Goal: Task Accomplishment & Management: Manage account settings

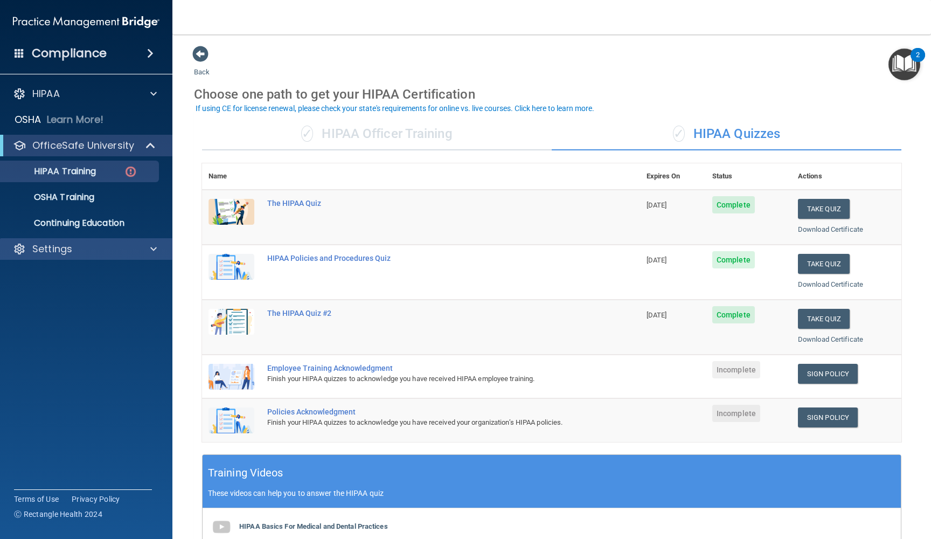
click at [57, 250] on p "Settings" at bounding box center [52, 248] width 40 height 13
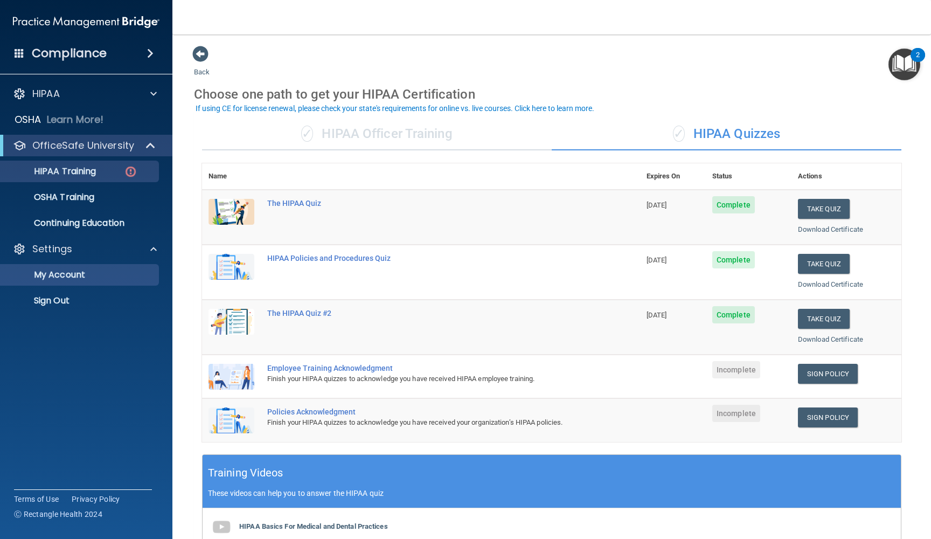
click at [54, 278] on p "My Account" at bounding box center [80, 274] width 147 height 11
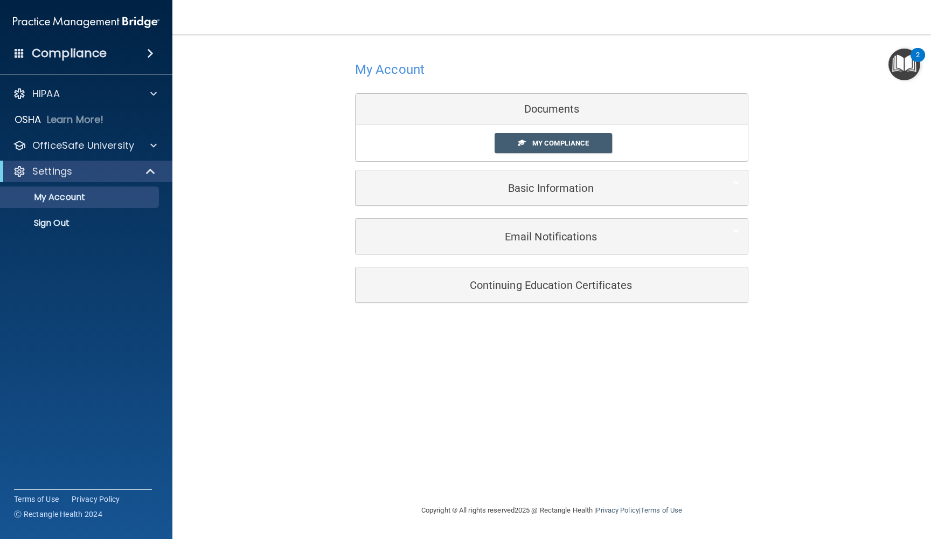
click at [547, 283] on h5 "Continuing Education Certificates" at bounding box center [534, 285] width 343 height 12
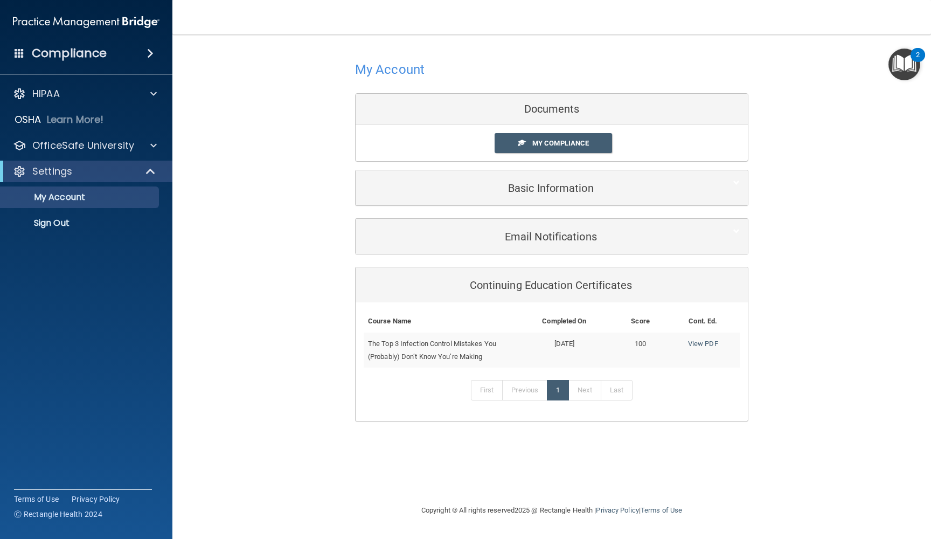
click at [547, 192] on h5 "Basic Information" at bounding box center [534, 188] width 343 height 12
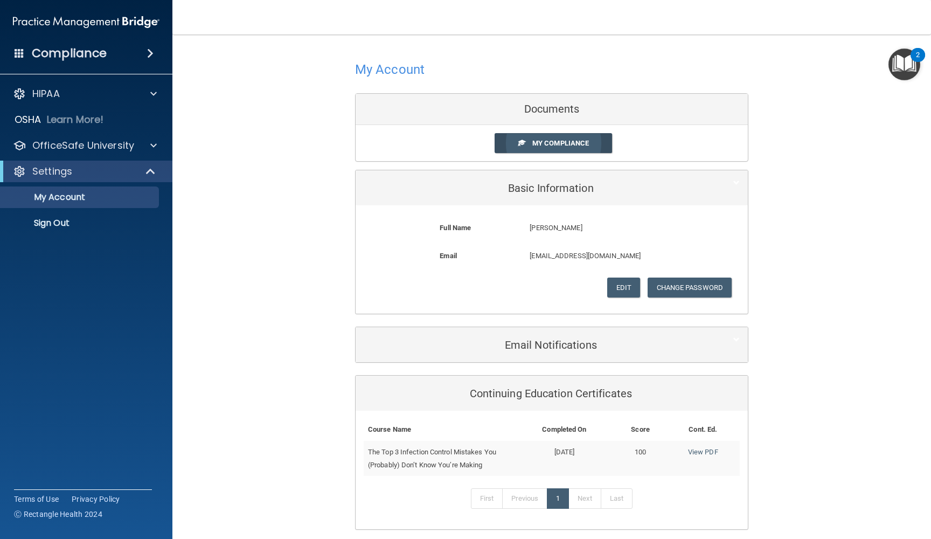
click at [547, 141] on span "My Compliance" at bounding box center [560, 143] width 57 height 8
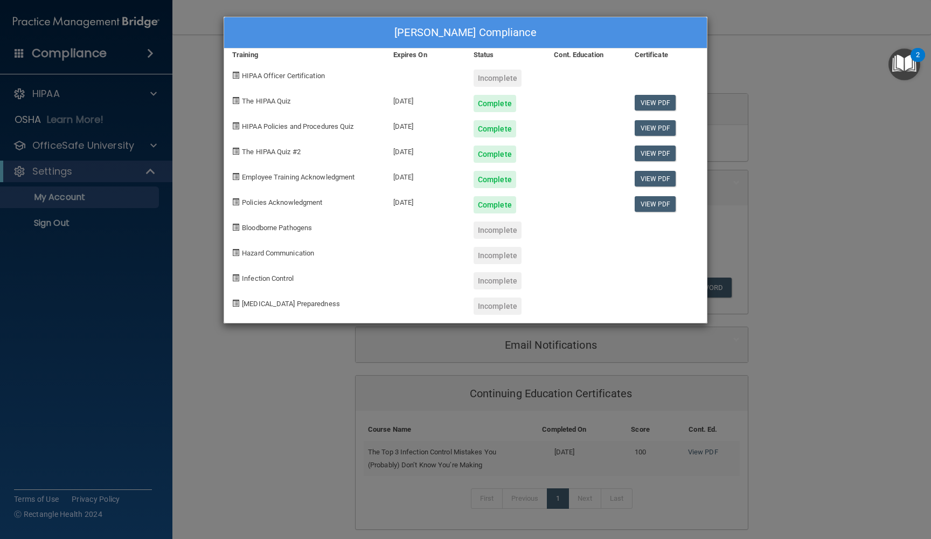
click at [236, 75] on span at bounding box center [235, 75] width 7 height 7
click at [236, 74] on span at bounding box center [235, 75] width 7 height 7
click at [500, 77] on div "Incomplete" at bounding box center [497, 77] width 48 height 17
click at [262, 430] on div "Teri DeBaere's Compliance Training Expires On Status Cont. Education Certificat…" at bounding box center [465, 269] width 931 height 539
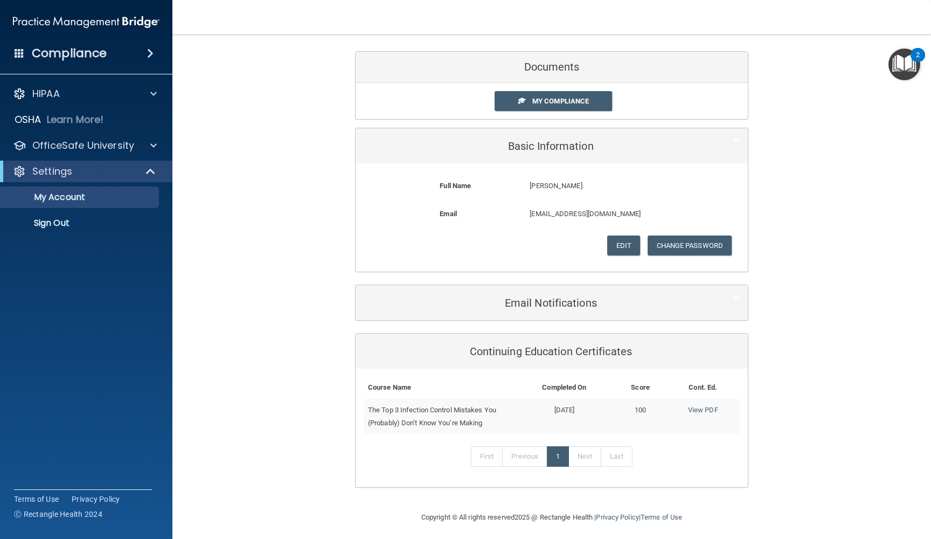
scroll to position [41, 0]
click at [149, 171] on span at bounding box center [151, 171] width 9 height 13
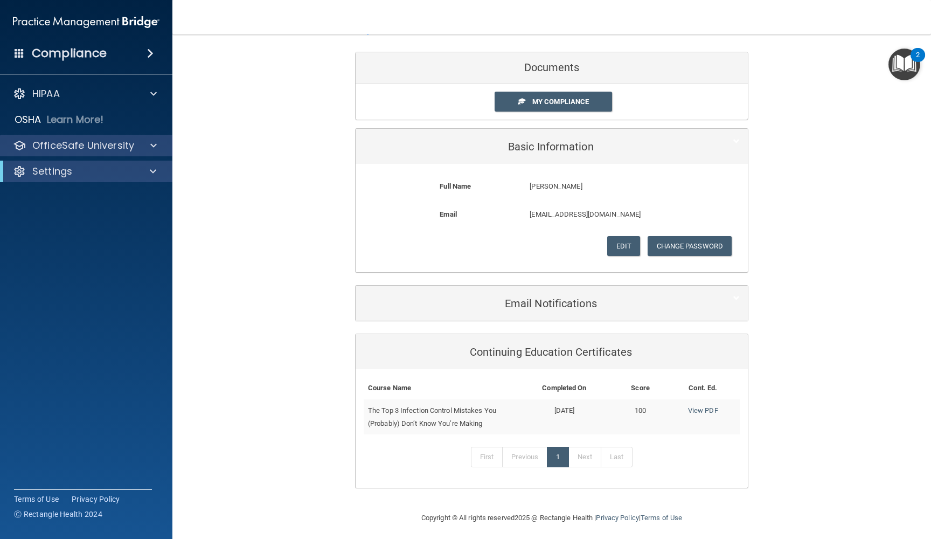
click at [122, 146] on p "OfficeSafe University" at bounding box center [83, 145] width 102 height 13
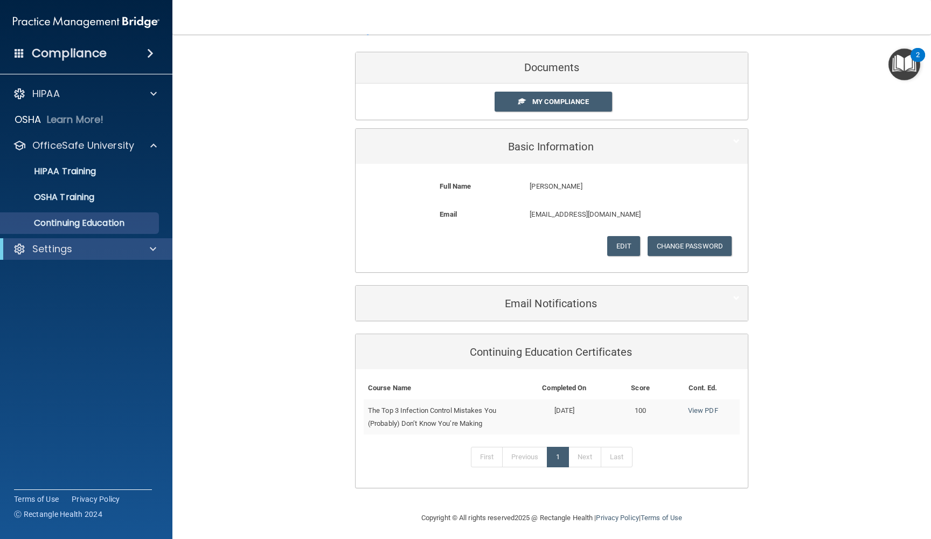
click at [56, 221] on p "Continuing Education" at bounding box center [80, 223] width 147 height 11
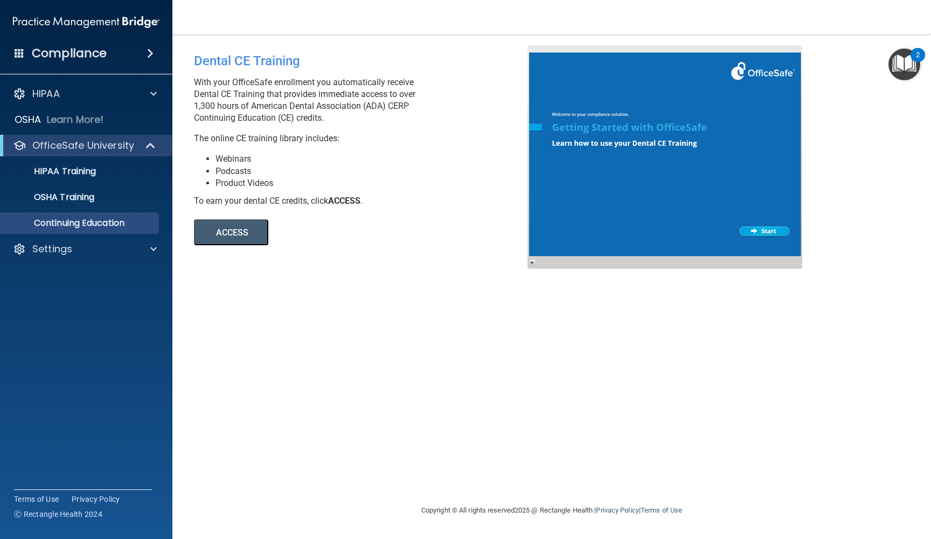
click at [239, 219] on button "ACCESS" at bounding box center [231, 232] width 74 height 26
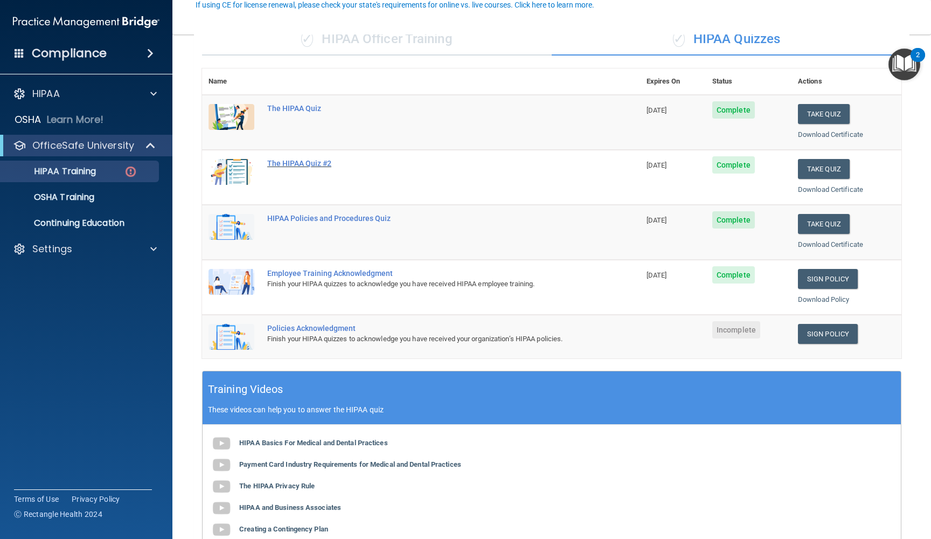
scroll to position [103, 0]
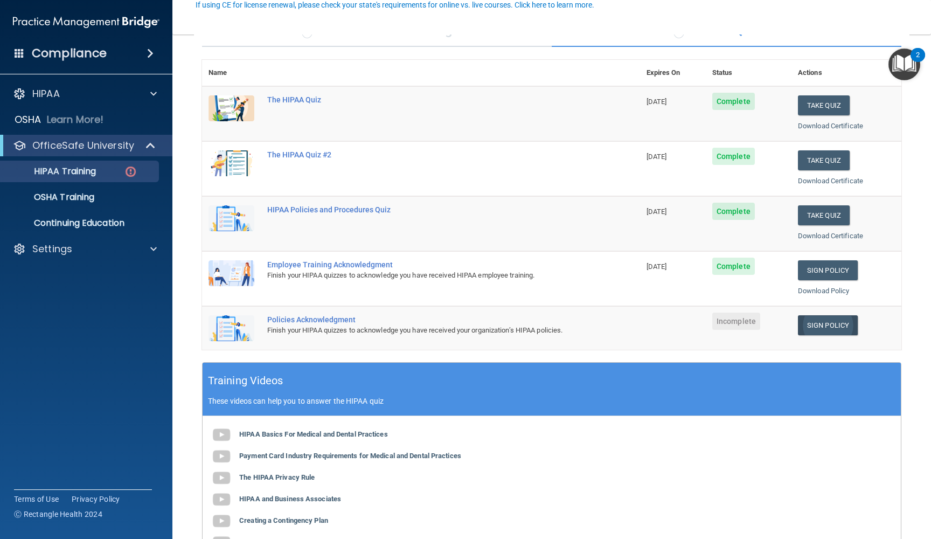
click at [824, 320] on link "Sign Policy" at bounding box center [828, 325] width 60 height 20
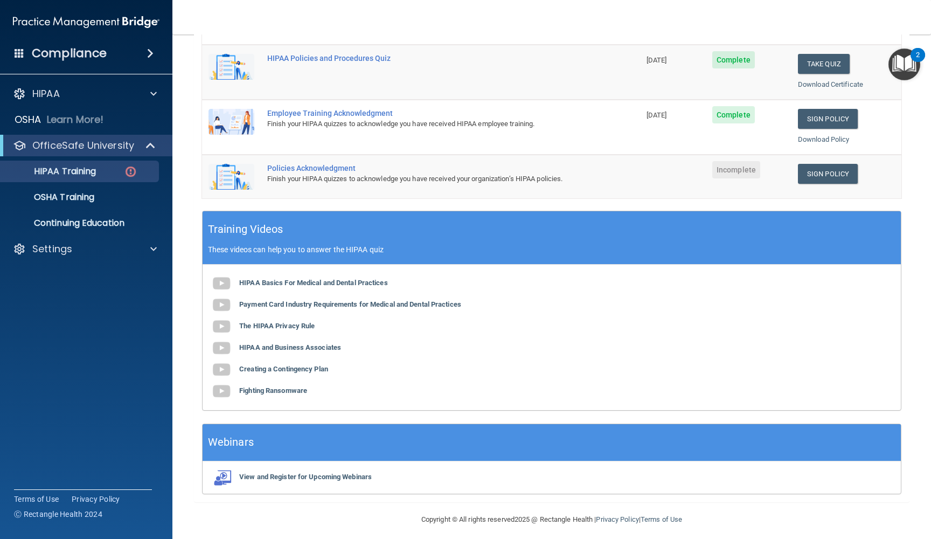
scroll to position [254, 0]
click at [328, 164] on div "Policies Acknowledgment" at bounding box center [426, 168] width 319 height 9
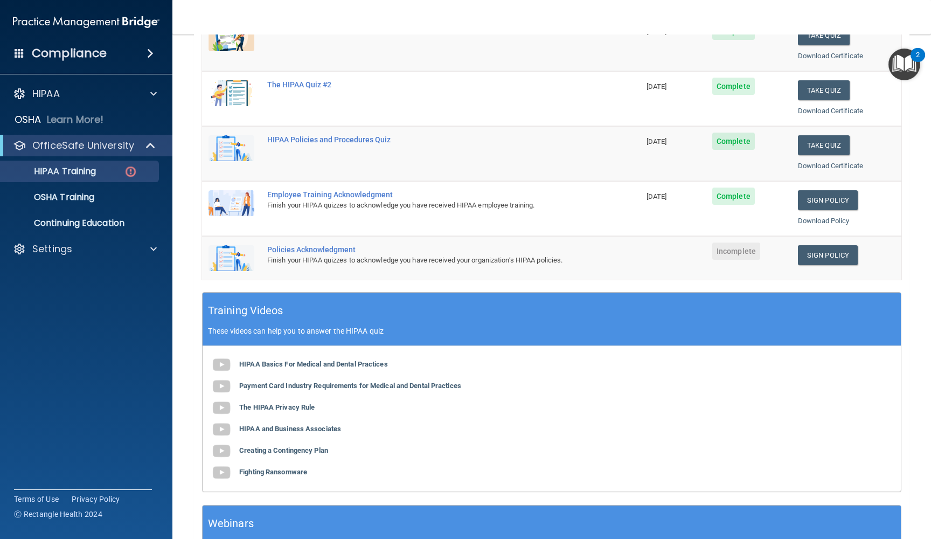
scroll to position [181, 0]
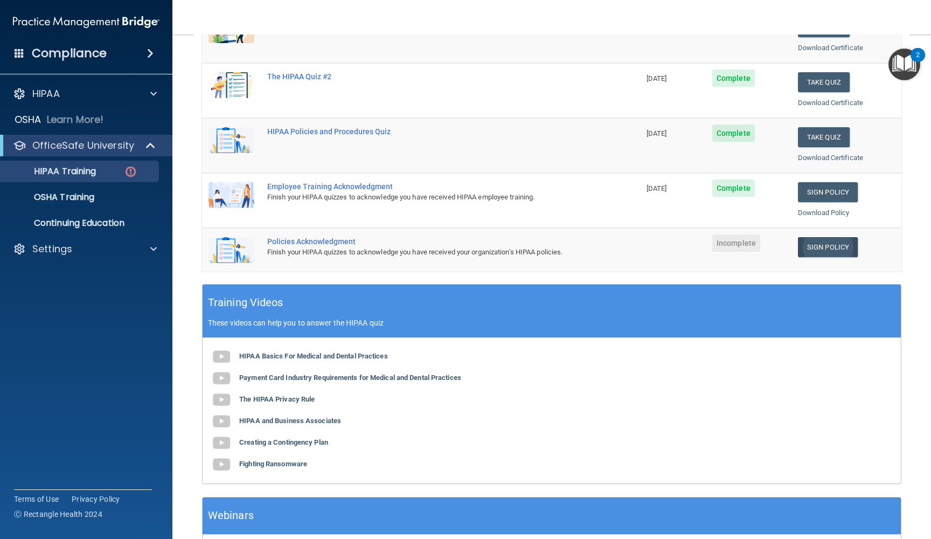
click at [828, 238] on link "Sign Policy" at bounding box center [828, 247] width 60 height 20
click at [150, 50] on span at bounding box center [150, 53] width 6 height 13
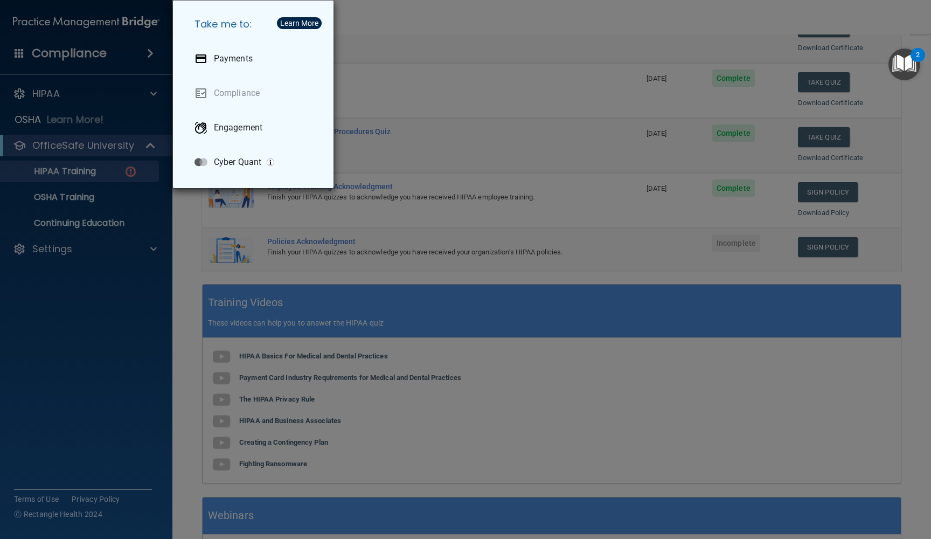
click at [151, 50] on div "Take me to: Payments Compliance Engagement Cyber Quant" at bounding box center [465, 269] width 931 height 539
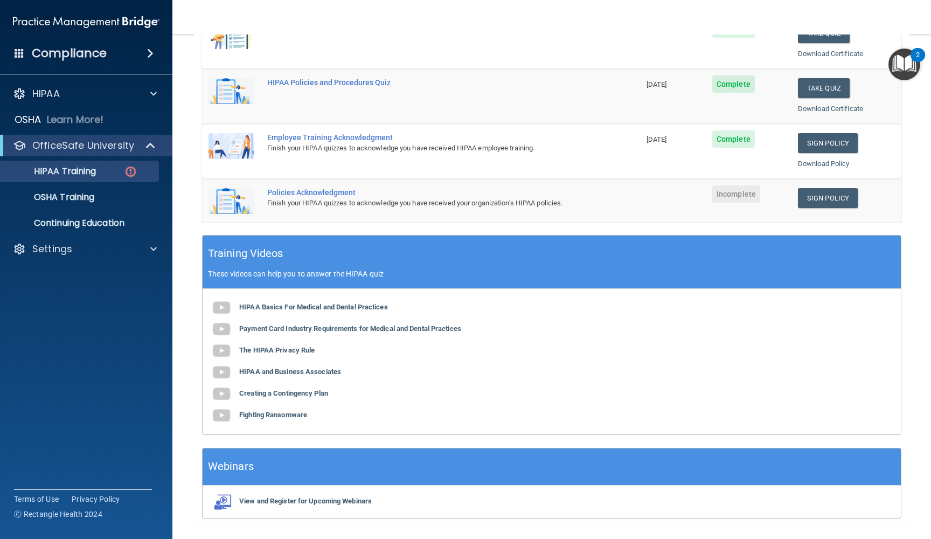
scroll to position [0, 0]
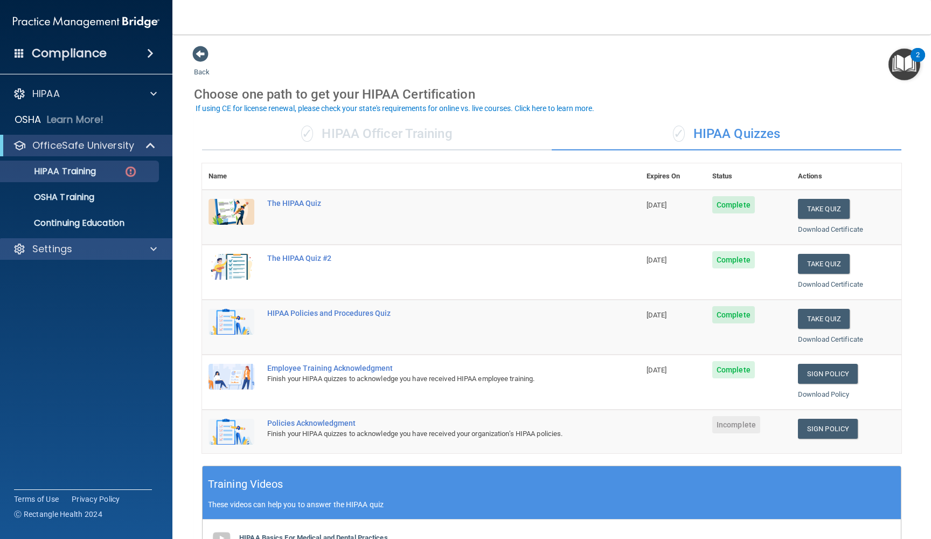
click at [96, 254] on div "Settings" at bounding box center [72, 248] width 134 height 13
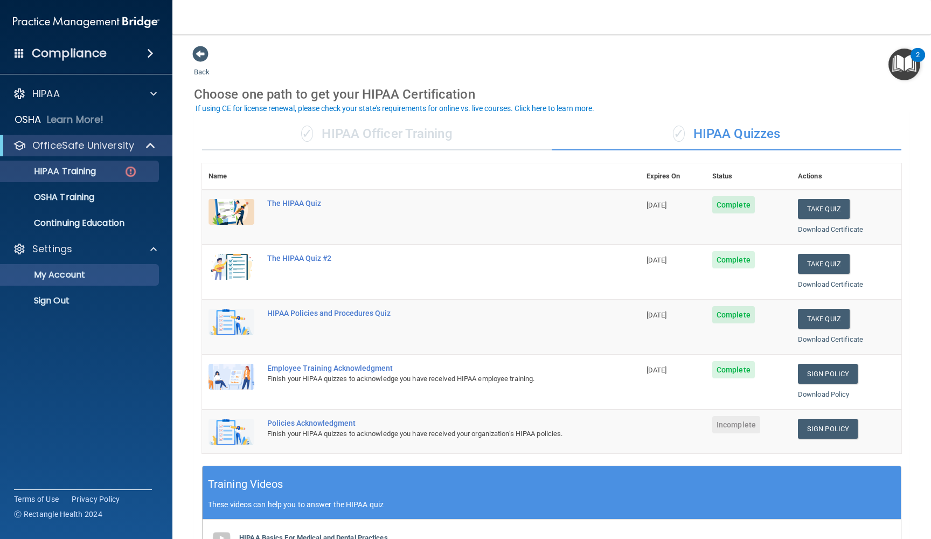
click at [75, 276] on p "My Account" at bounding box center [80, 274] width 147 height 11
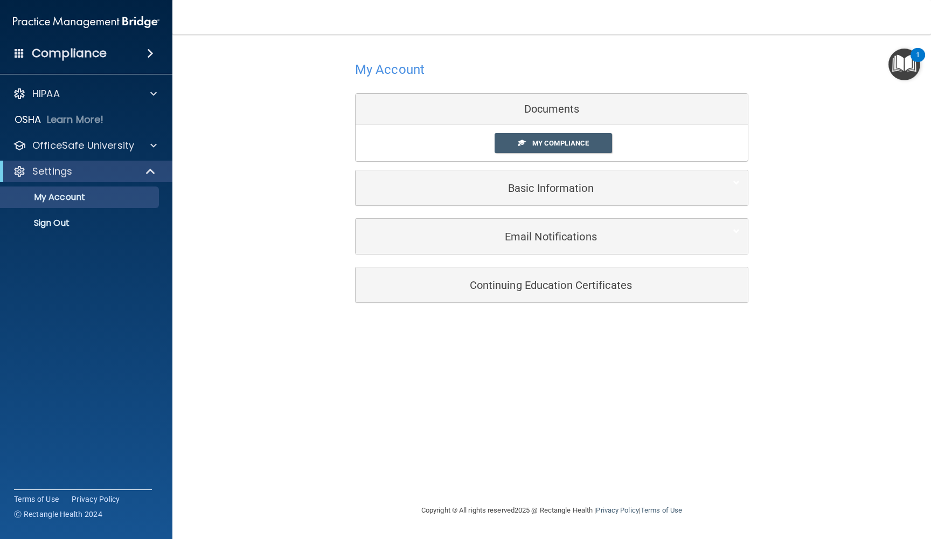
click at [576, 284] on h5 "Continuing Education Certificates" at bounding box center [534, 285] width 343 height 12
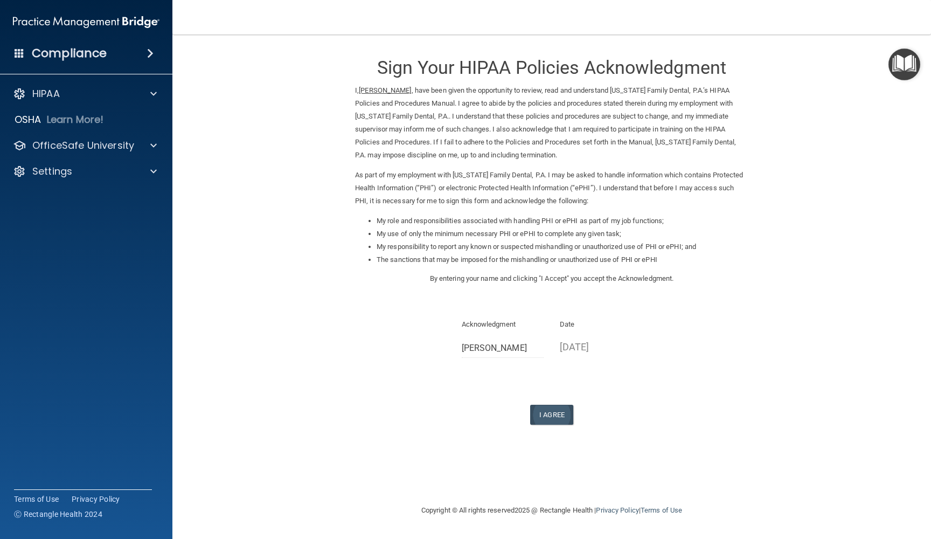
click at [550, 407] on button "I Agree" at bounding box center [551, 414] width 43 height 20
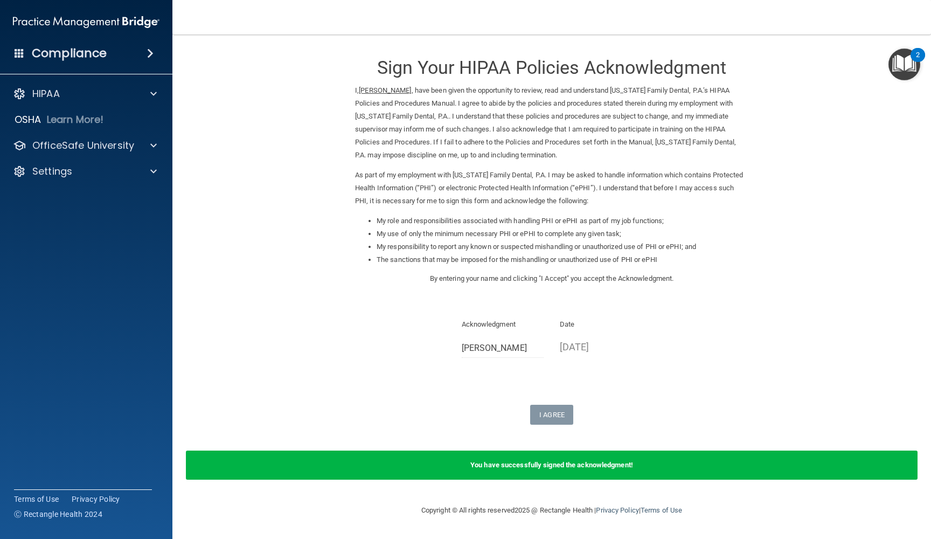
click at [905, 67] on img "Open Resource Center, 2 new notifications" at bounding box center [904, 64] width 32 height 32
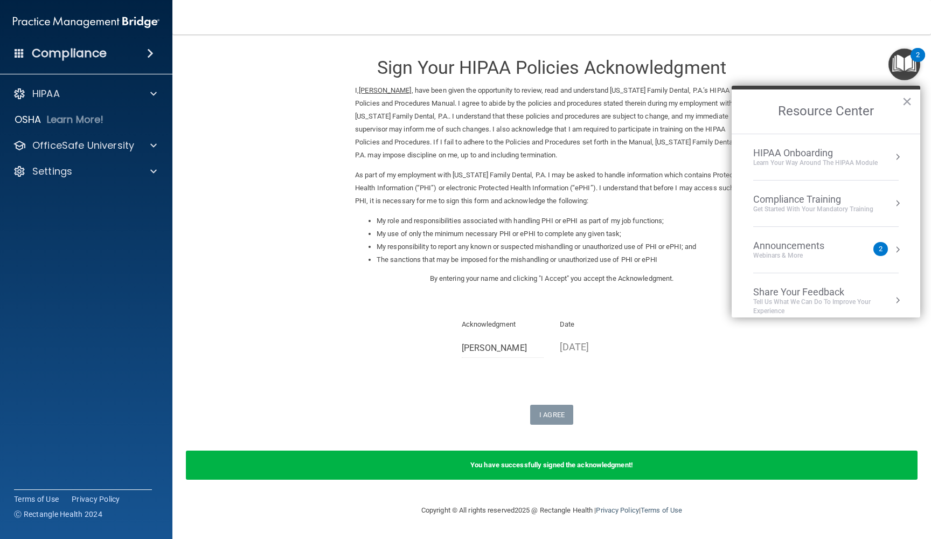
click at [777, 243] on div "Announcements" at bounding box center [799, 246] width 93 height 12
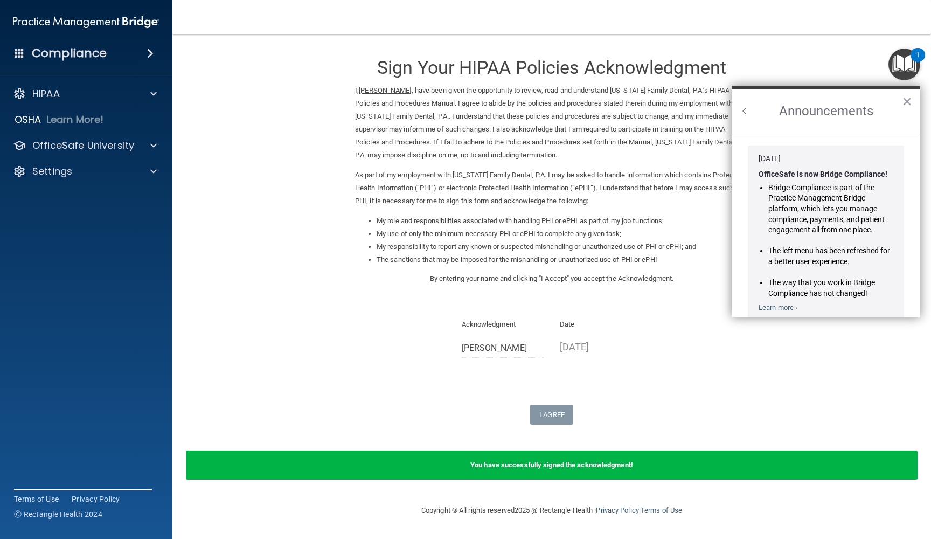
click at [740, 108] on button "Back to Resource Center Home" at bounding box center [744, 111] width 11 height 11
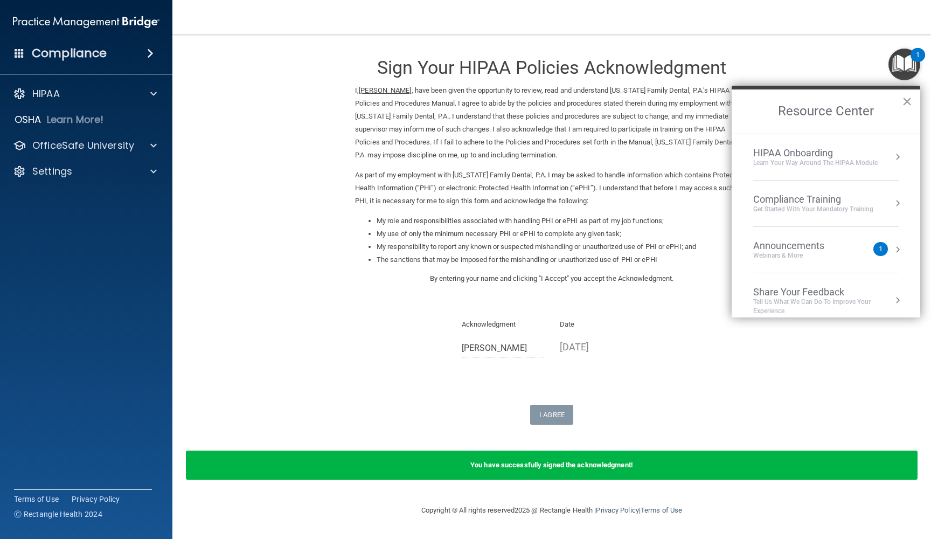
click at [797, 150] on div "HIPAA Onboarding" at bounding box center [815, 153] width 124 height 12
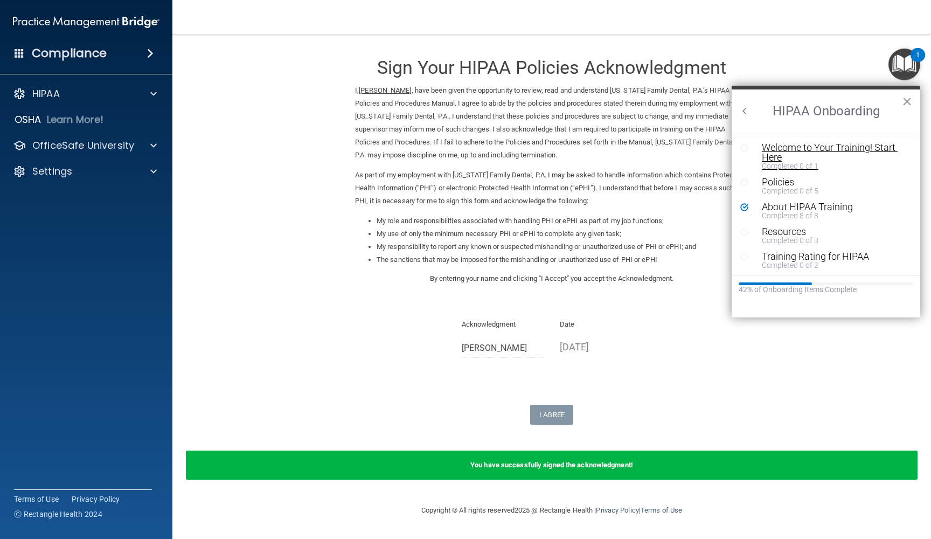
click at [765, 149] on div "Welcome to Your Training! Start Here" at bounding box center [833, 152] width 144 height 19
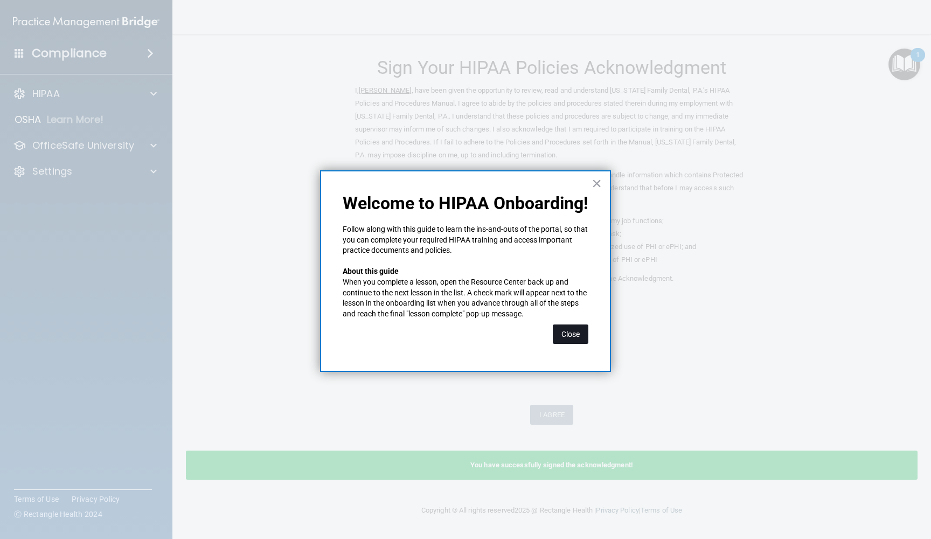
click at [569, 333] on button "Close" at bounding box center [571, 333] width 36 height 19
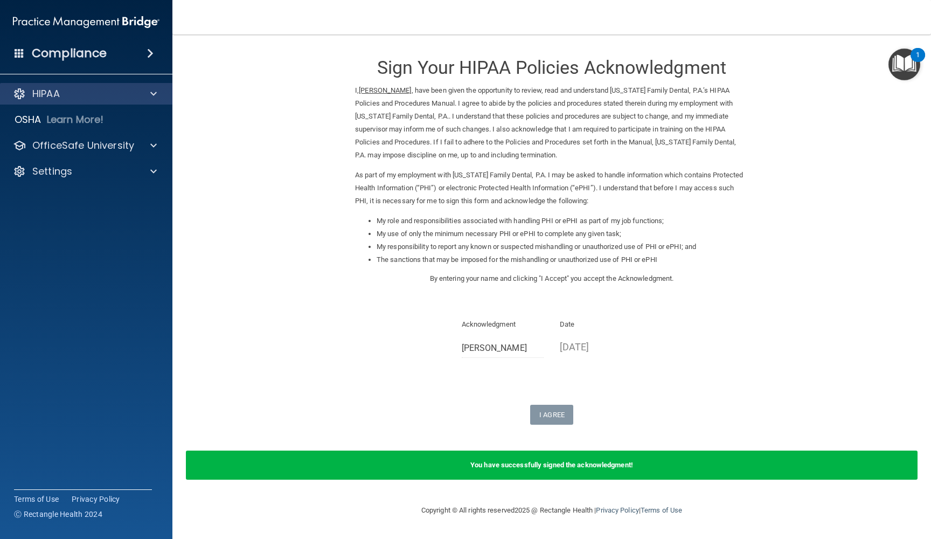
click at [66, 95] on div "HIPAA" at bounding box center [72, 93] width 134 height 13
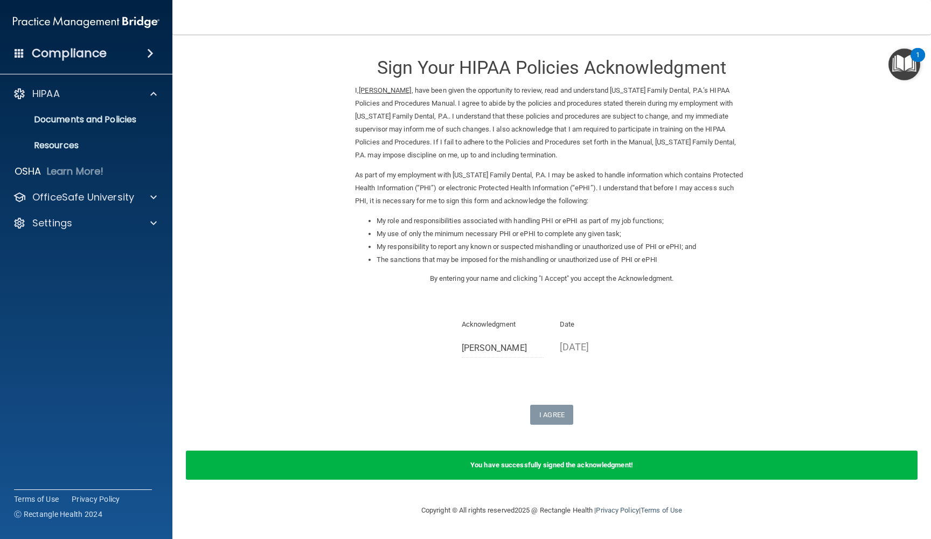
click at [69, 52] on h4 "Compliance" at bounding box center [69, 53] width 75 height 15
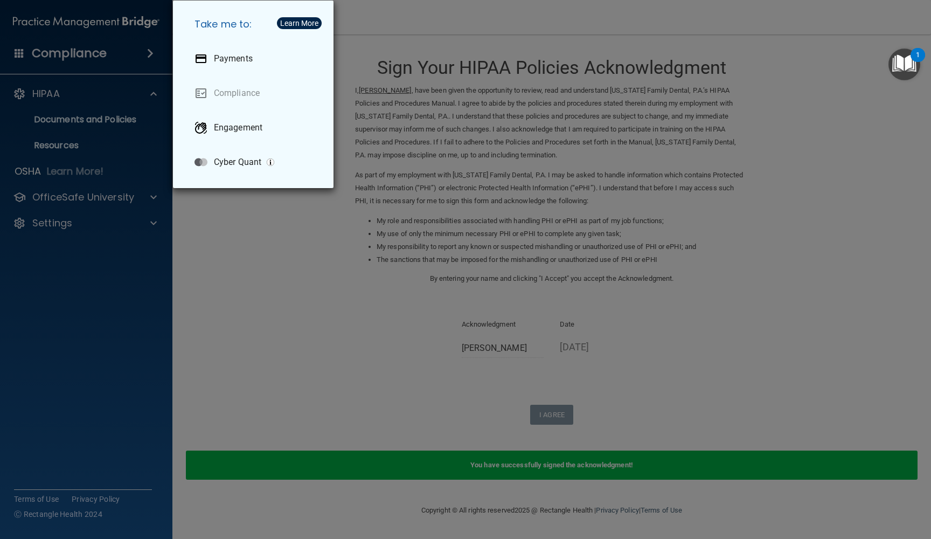
click at [99, 316] on div "Take me to: Payments Compliance Engagement Cyber Quant" at bounding box center [465, 269] width 931 height 539
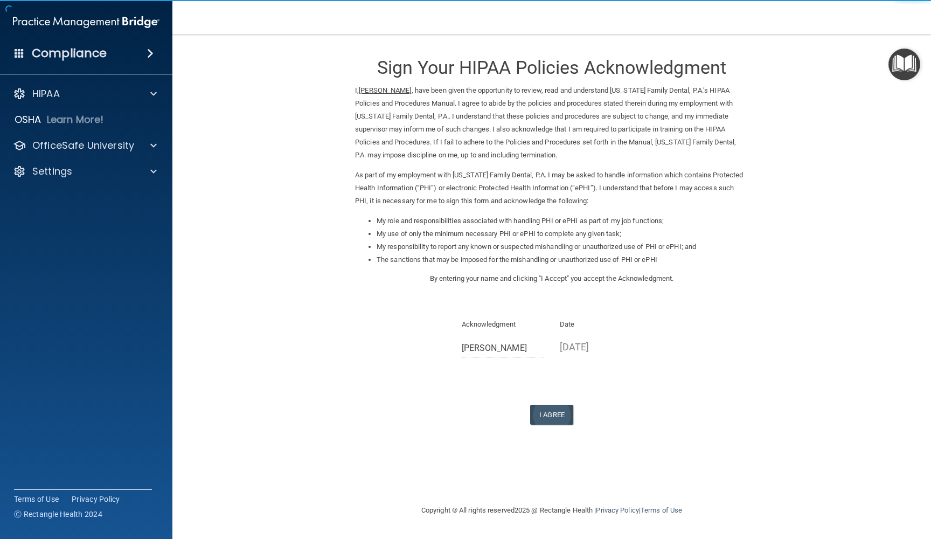
click at [552, 404] on button "I Agree" at bounding box center [551, 414] width 43 height 20
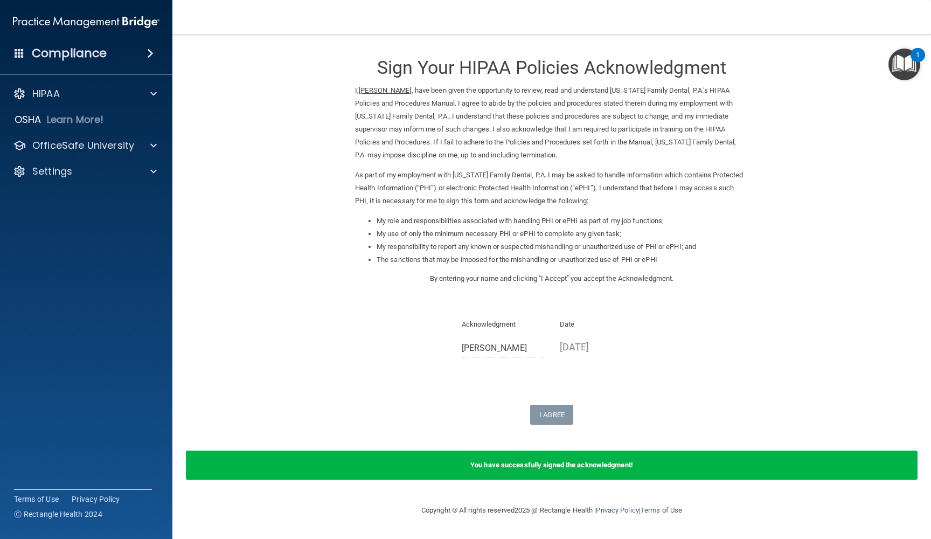
click at [570, 450] on div "You have successfully signed the acknowledgment!" at bounding box center [551, 464] width 731 height 29
click at [490, 68] on h3 "Sign Your HIPAA Policies Acknowledgment" at bounding box center [551, 68] width 393 height 20
click at [904, 62] on img "Open Resource Center, 1 new notification" at bounding box center [904, 64] width 32 height 32
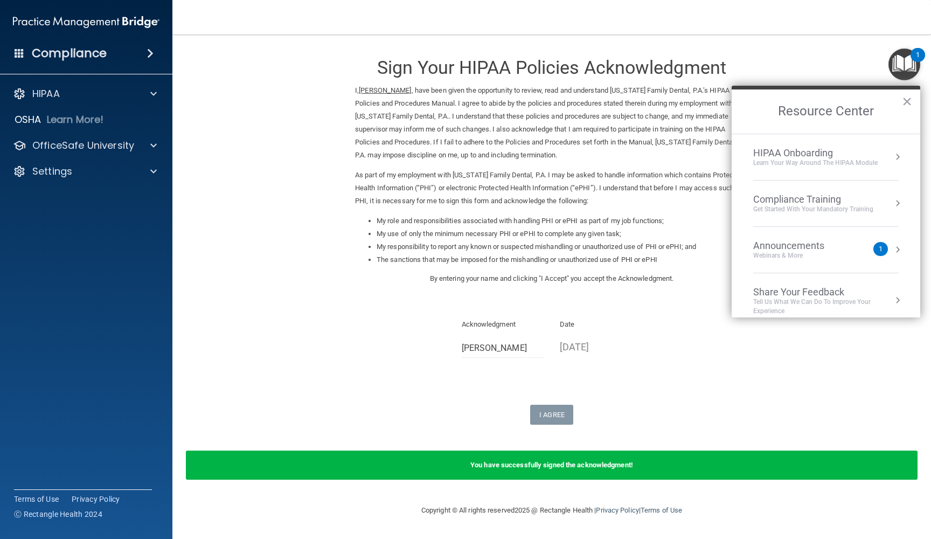
click at [780, 198] on div "Compliance Training" at bounding box center [813, 199] width 120 height 12
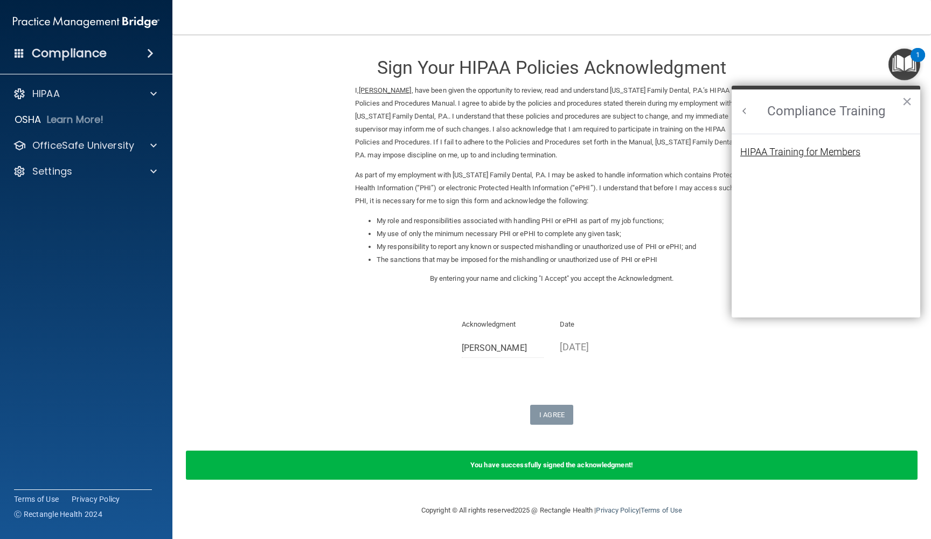
click at [783, 150] on div "HIPAA Training for Members" at bounding box center [800, 152] width 120 height 10
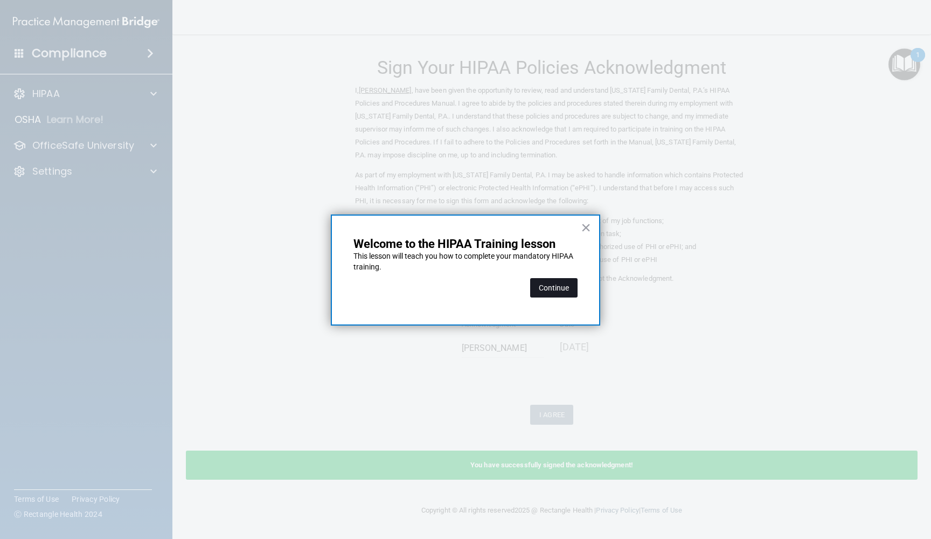
click at [566, 285] on button "Continue" at bounding box center [553, 287] width 47 height 19
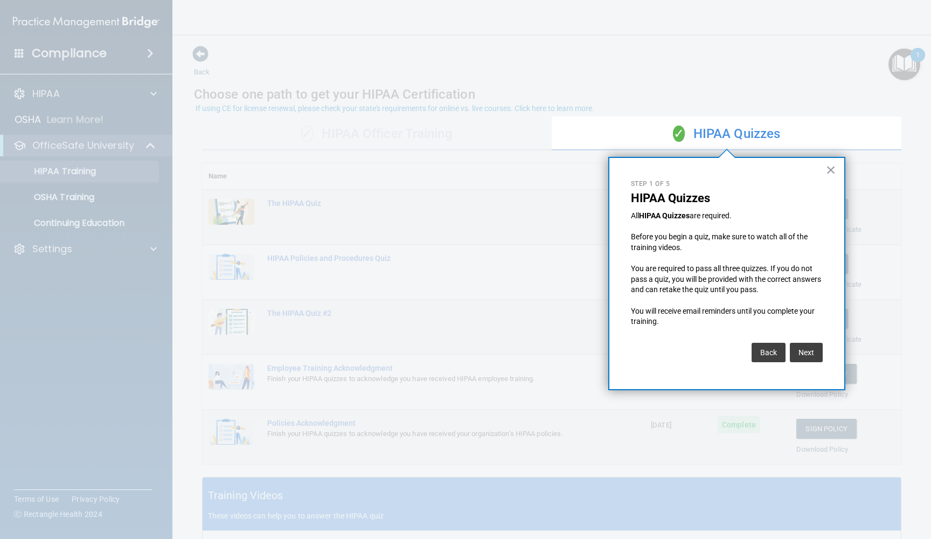
click at [836, 172] on div "× Step 1 of 5 HIPAA Quizzes All HIPAA Quizzes are required. Before you begin a …" at bounding box center [726, 273] width 237 height 233
click at [826, 169] on button "×" at bounding box center [831, 169] width 10 height 17
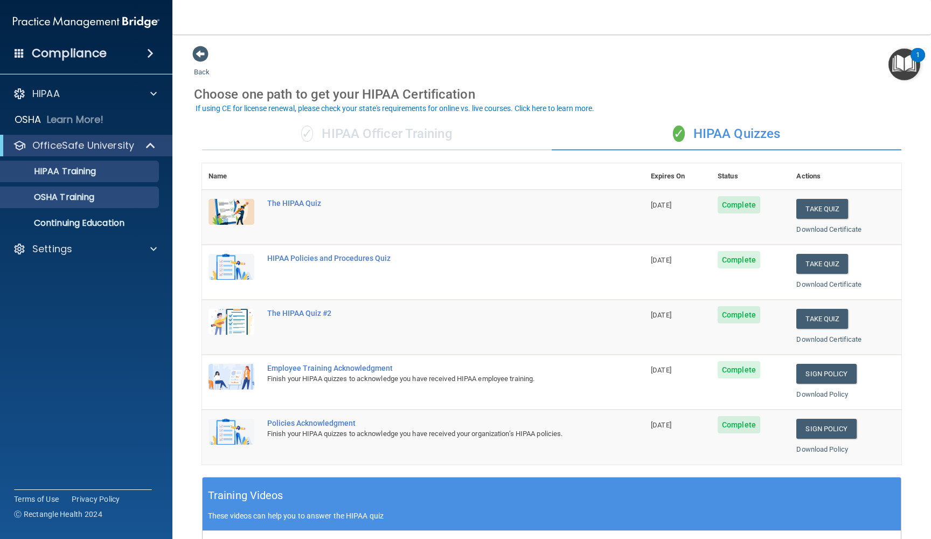
click at [91, 197] on p "OSHA Training" at bounding box center [50, 197] width 87 height 11
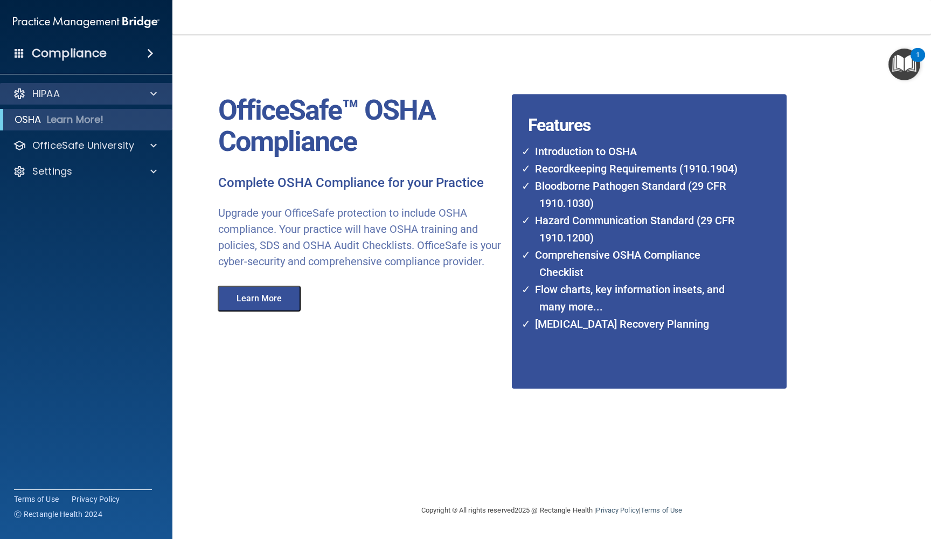
click at [50, 91] on p "HIPAA" at bounding box center [45, 93] width 27 height 13
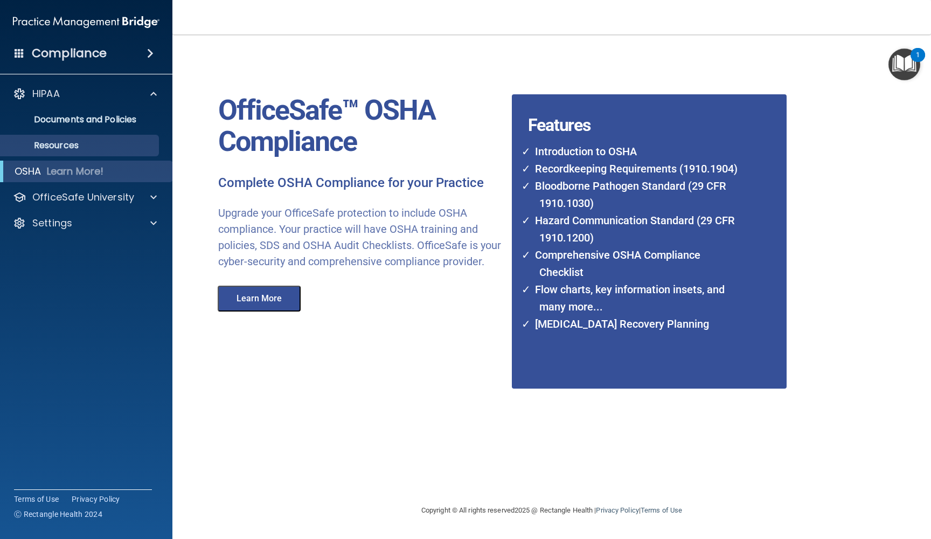
click at [72, 144] on p "Resources" at bounding box center [80, 145] width 147 height 11
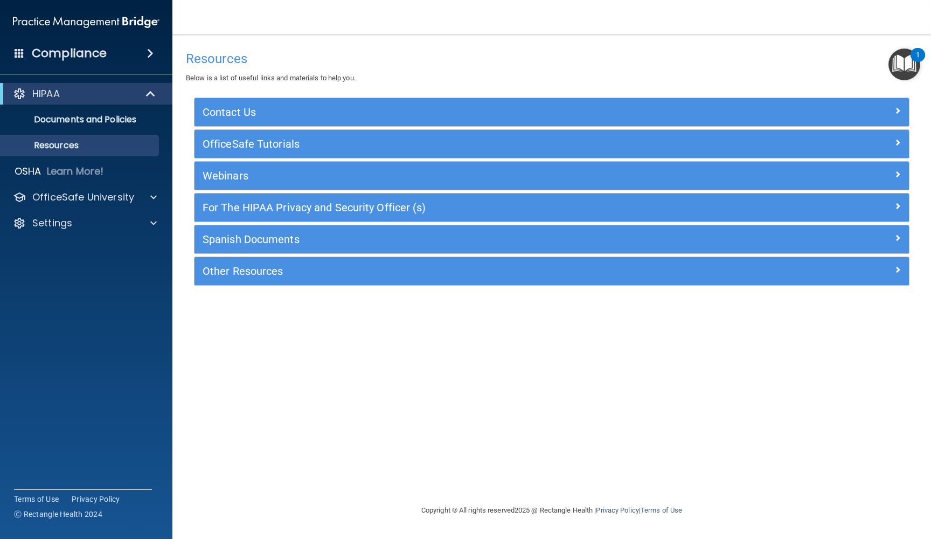
click at [899, 171] on span at bounding box center [897, 173] width 6 height 13
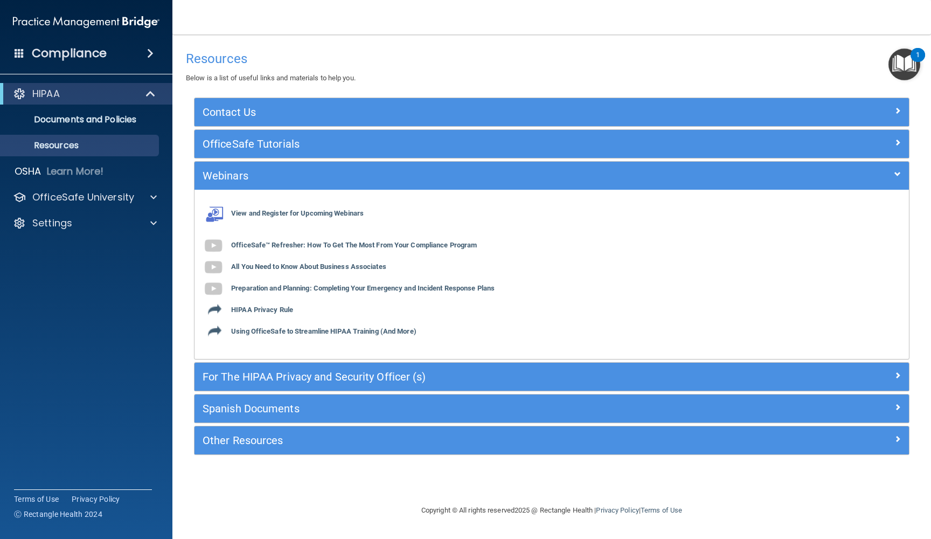
click at [896, 374] on span at bounding box center [897, 374] width 6 height 13
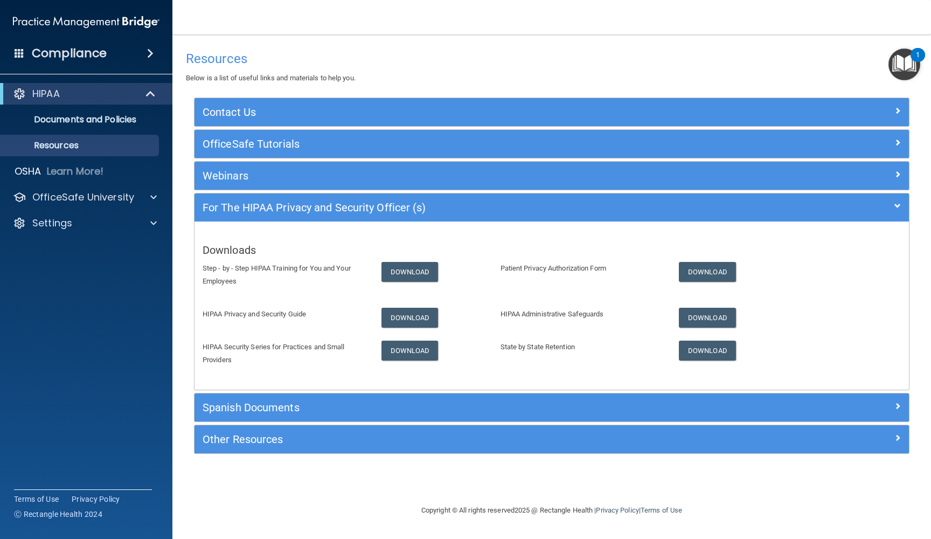
click at [895, 431] on span at bounding box center [897, 437] width 6 height 13
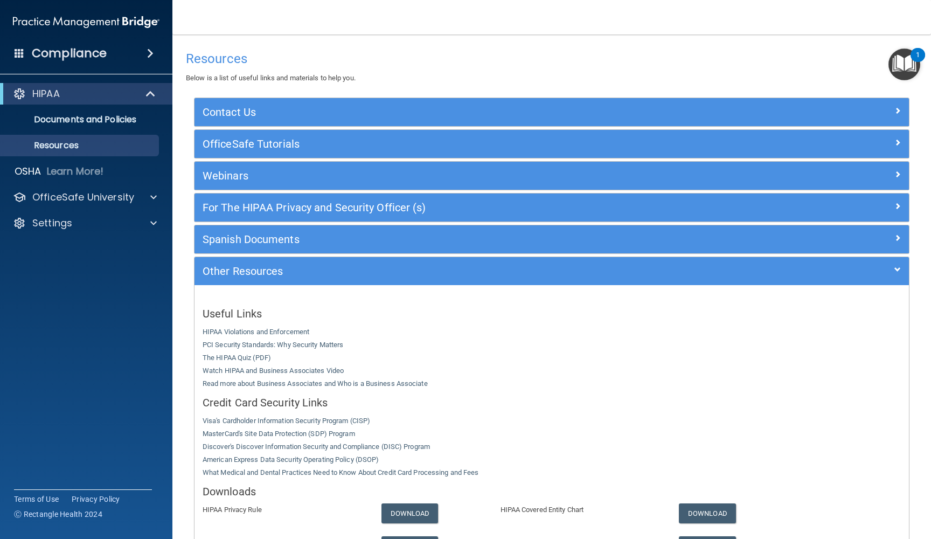
click at [898, 109] on span at bounding box center [897, 110] width 6 height 13
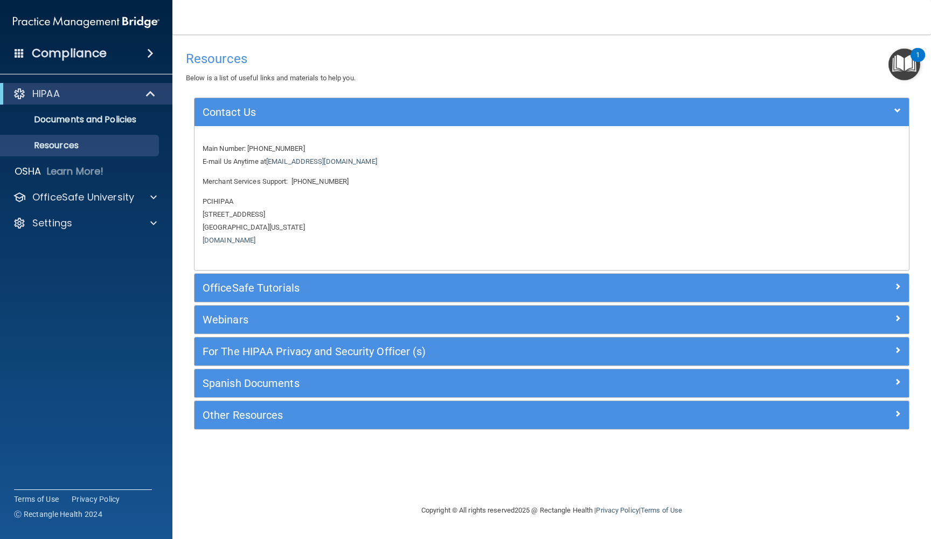
click at [897, 282] on span at bounding box center [897, 285] width 6 height 13
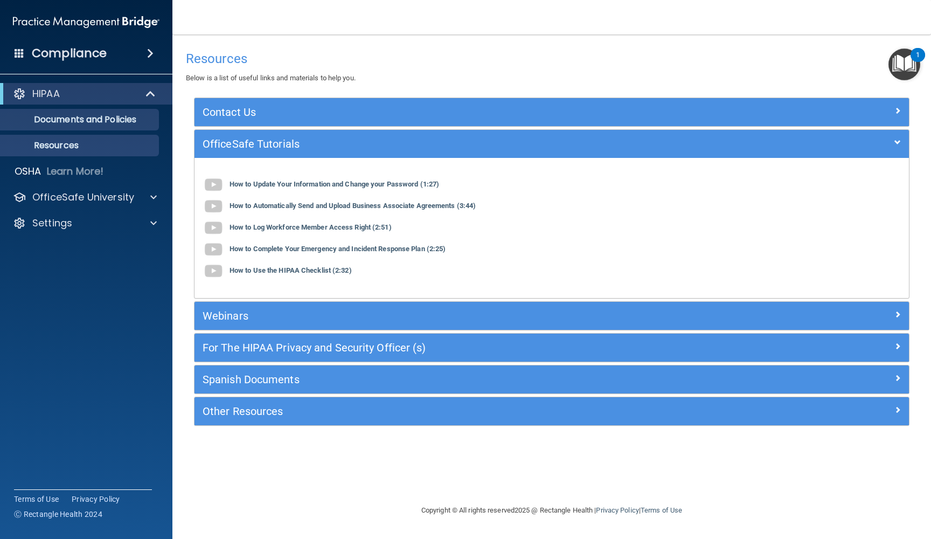
click at [49, 118] on p "Documents and Policies" at bounding box center [80, 119] width 147 height 11
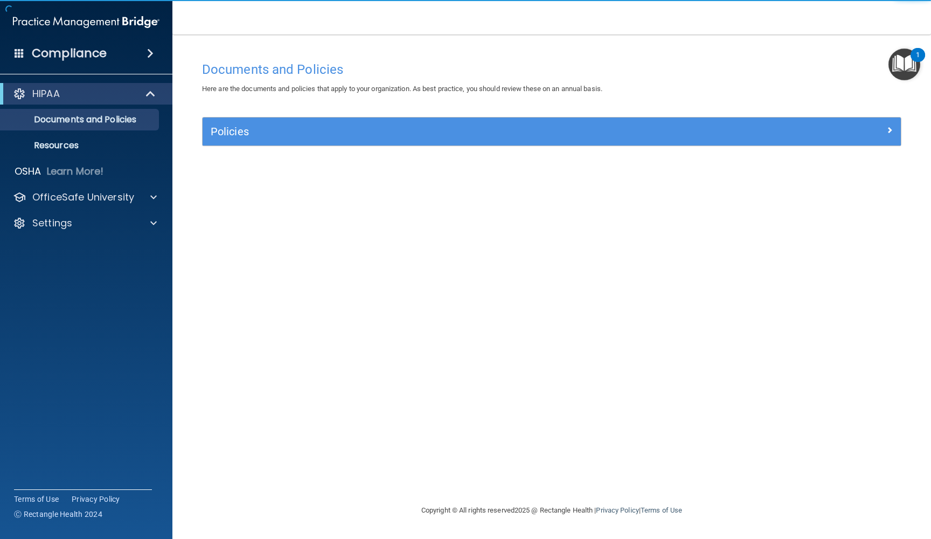
click at [237, 131] on h5 "Policies" at bounding box center [464, 131] width 507 height 12
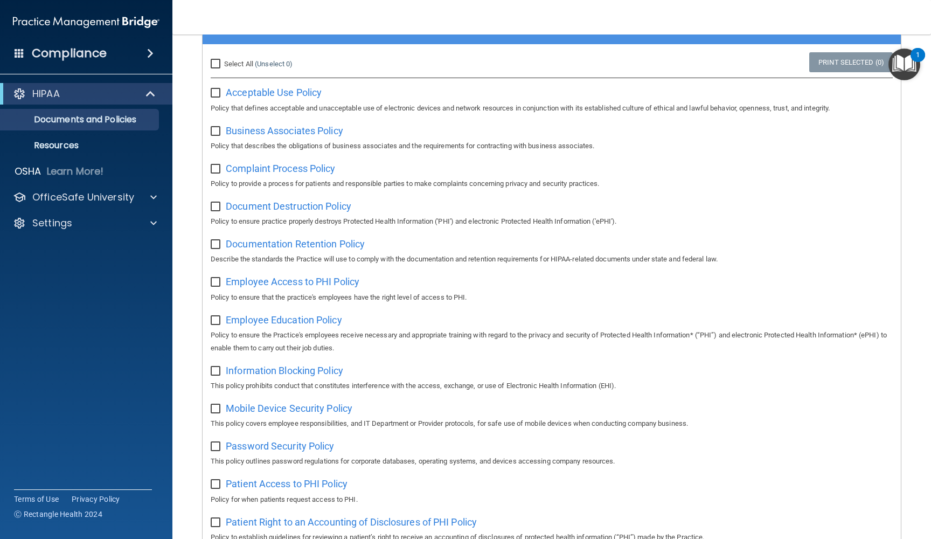
scroll to position [44, 0]
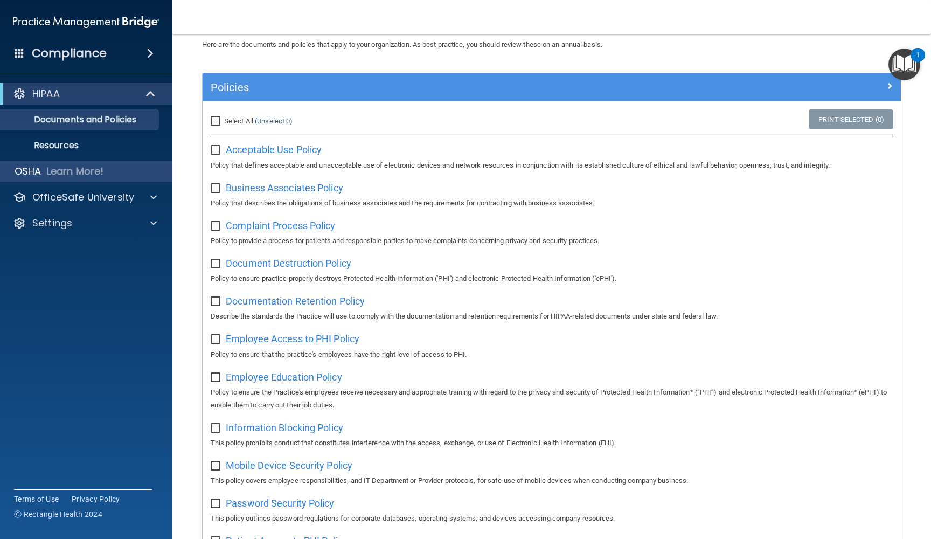
click at [90, 171] on p "Learn More!" at bounding box center [75, 171] width 57 height 13
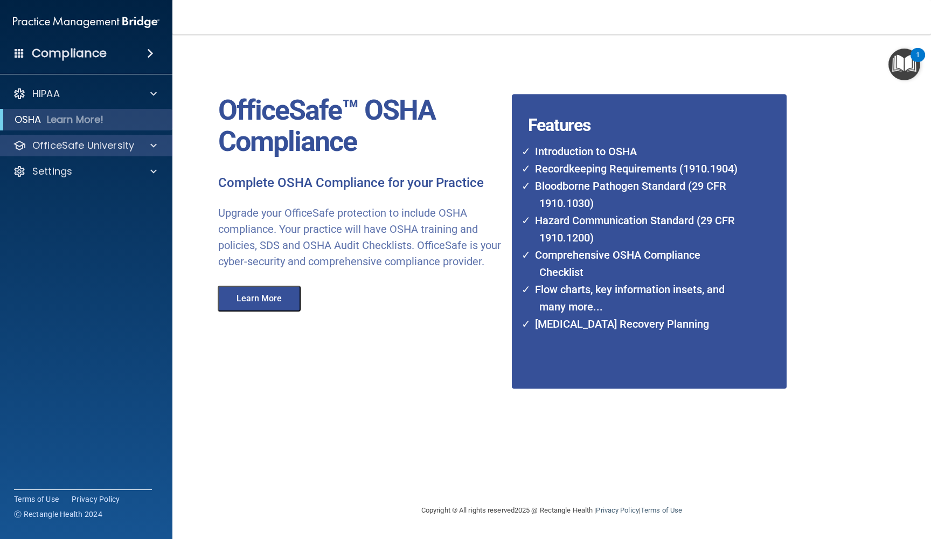
click at [86, 144] on p "OfficeSafe University" at bounding box center [83, 145] width 102 height 13
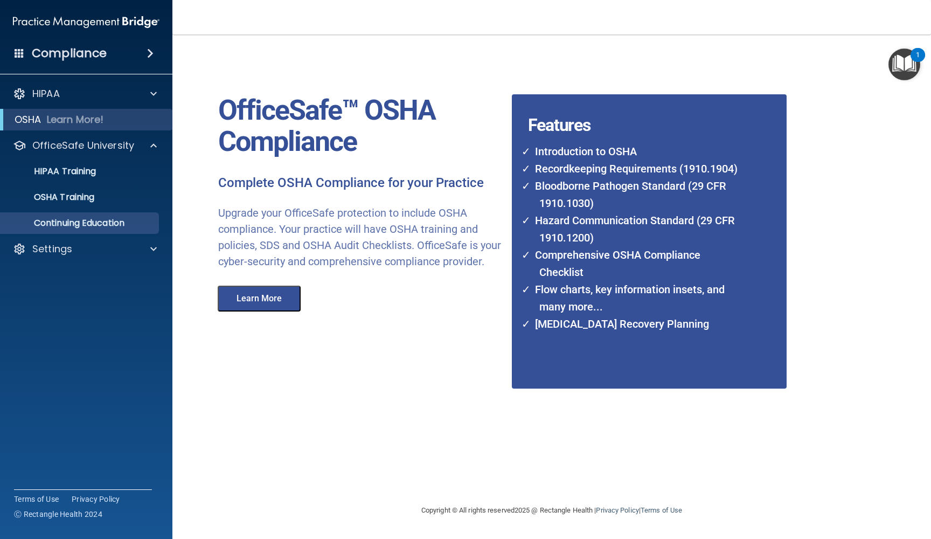
click at [54, 225] on p "Continuing Education" at bounding box center [80, 223] width 147 height 11
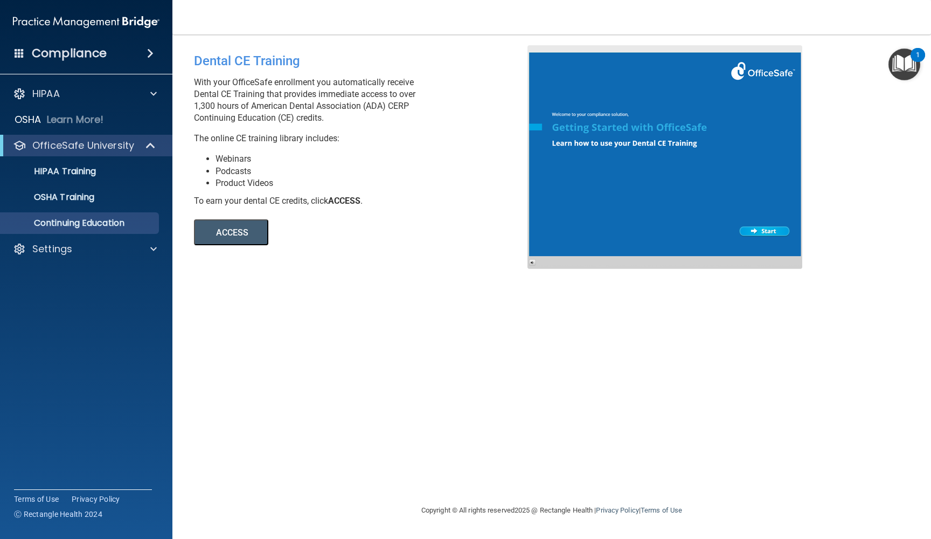
click at [239, 237] on button "ACCESS" at bounding box center [231, 232] width 74 height 26
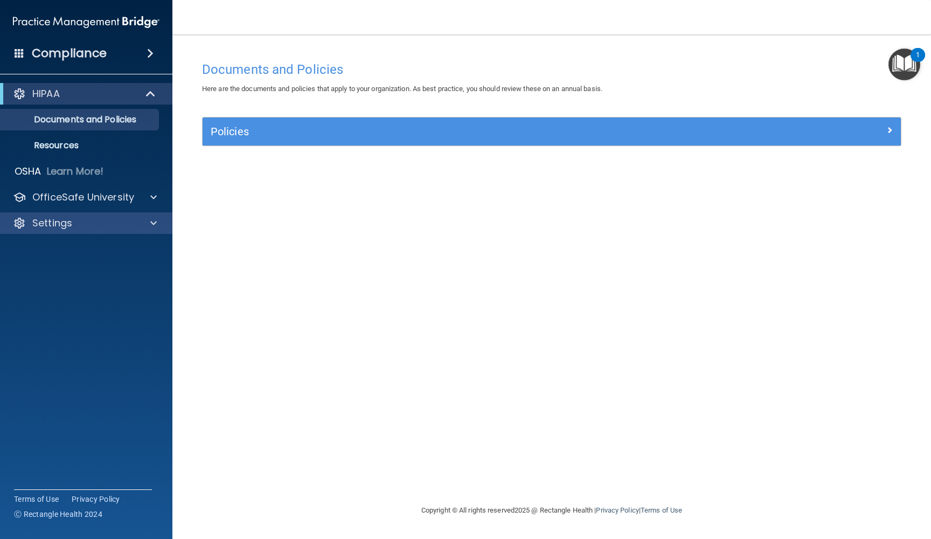
click at [43, 225] on p "Settings" at bounding box center [52, 222] width 40 height 13
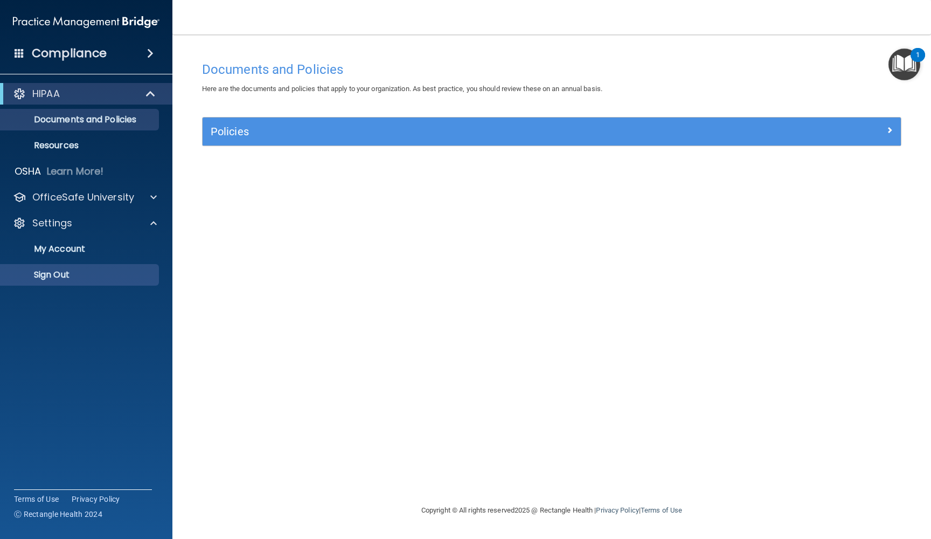
click at [51, 276] on p "Sign Out" at bounding box center [80, 274] width 147 height 11
